Goal: Check status: Check status

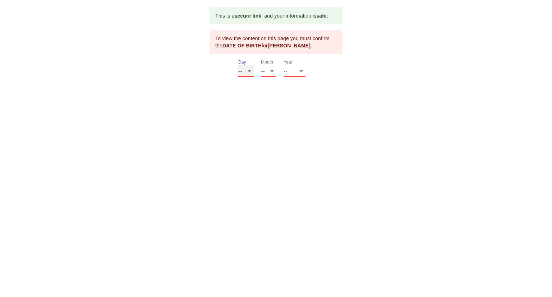
click at [238, 65] on select "-- 01 02 03 04 05 06 07 08 09 10 11 12 13 14 15 16 17 18 19 20 21 22 23 24 25 2…" at bounding box center [245, 71] width 15 height 12
select select "04"
click option "04" at bounding box center [0, 0] width 0 height 0
click at [261, 65] on select "-- 01 02 03 04 05 06 07 08 09 10 11 12" at bounding box center [268, 71] width 15 height 12
select select "03"
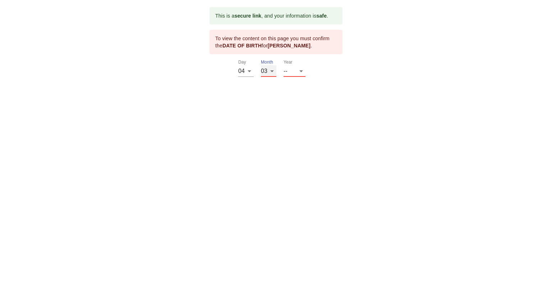
click option "03" at bounding box center [0, 0] width 0 height 0
click at [284, 65] on select "-- 2025 2024 2023 2022 2021 2020 2019 2018 2017 2016 2015 2014 2013 2012 2011 2…" at bounding box center [295, 71] width 22 height 12
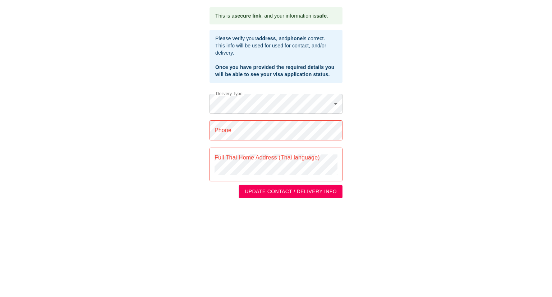
click at [335, 102] on body "This is a secure link , and your information is safe . Please verify your addre…" at bounding box center [276, 103] width 552 height 206
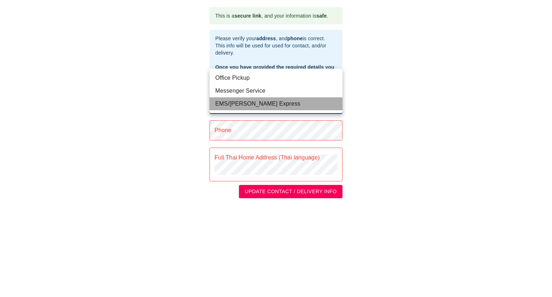
click at [335, 102] on li "EMS/[PERSON_NAME] Express" at bounding box center [276, 103] width 133 height 13
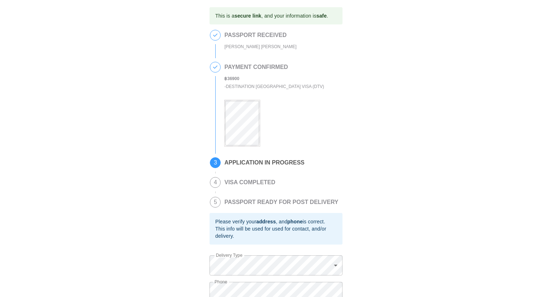
scroll to position [75, 0]
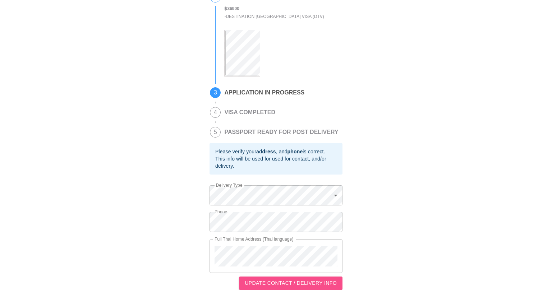
click at [271, 283] on span "UPDATE CONTACT / DELIVERY INFO" at bounding box center [291, 283] width 92 height 9
click at [285, 284] on span "UPDATE CONTACT / DELIVERY INFO" at bounding box center [291, 283] width 92 height 9
